Goal: Task Accomplishment & Management: Use online tool/utility

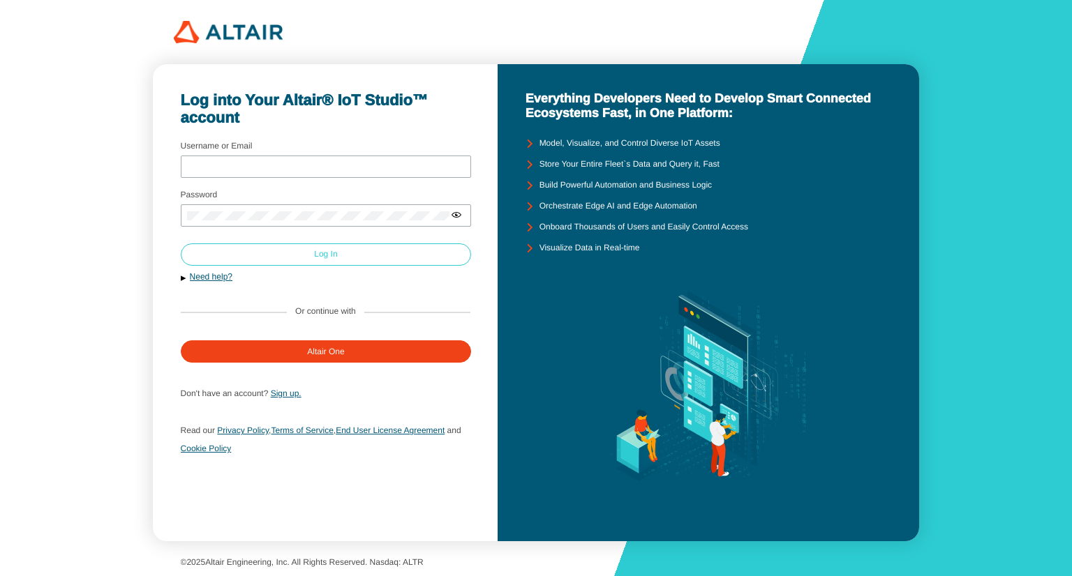
type input "kumarayush"
click at [292, 262] on paper-button "Log In" at bounding box center [326, 255] width 291 height 22
